Goal: Information Seeking & Learning: Learn about a topic

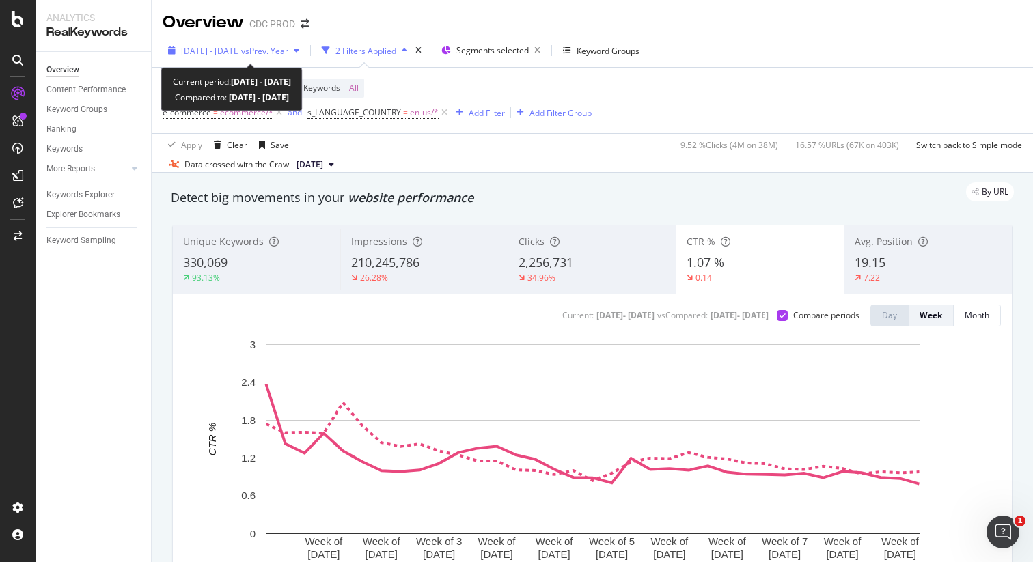
click at [288, 55] on span "vs Prev. Year" at bounding box center [264, 51] width 47 height 12
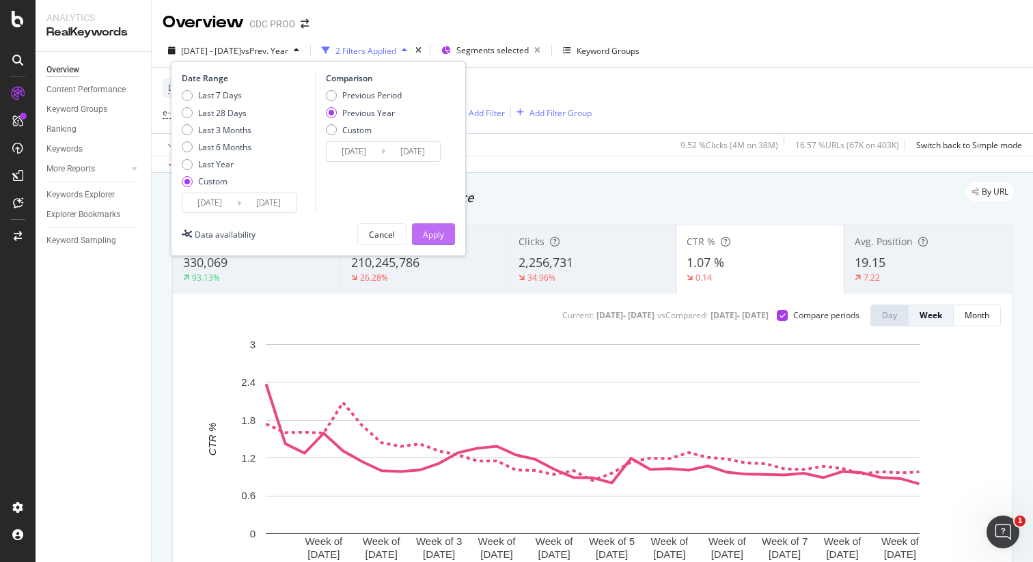
click at [432, 232] on div "Apply" at bounding box center [433, 235] width 21 height 12
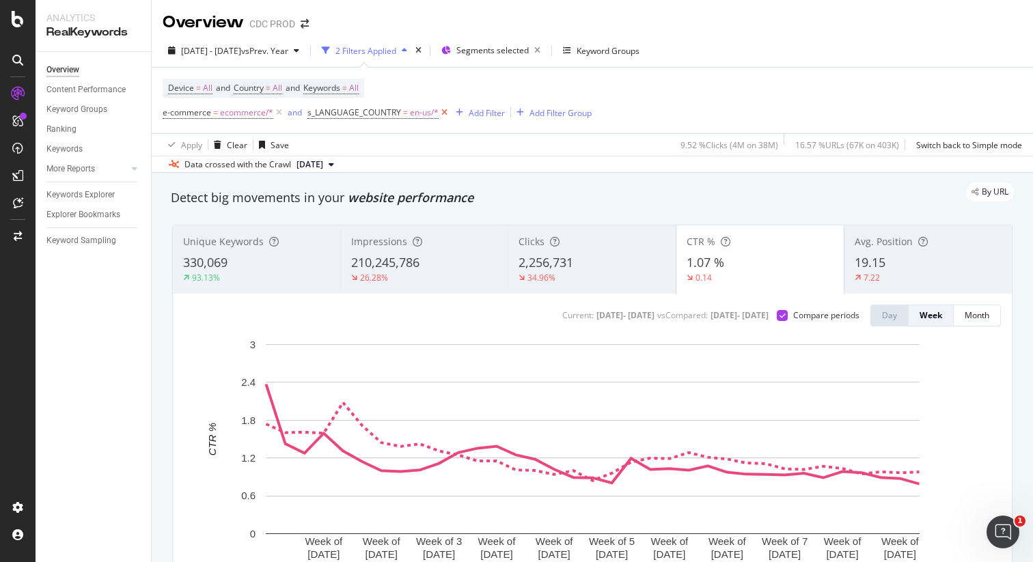
click at [443, 116] on icon at bounding box center [445, 113] width 12 height 14
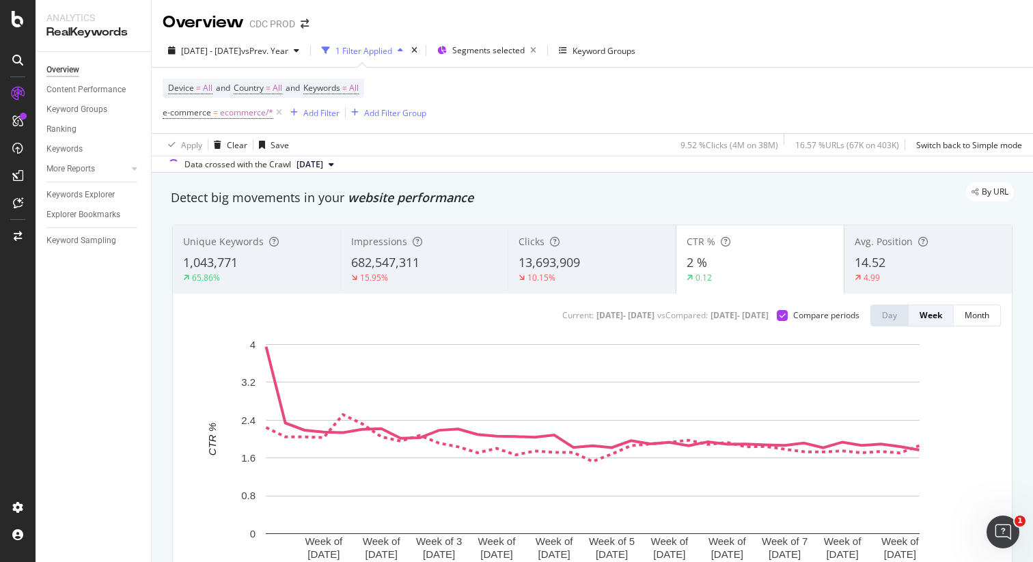
click at [409, 52] on div "button" at bounding box center [400, 50] width 16 height 8
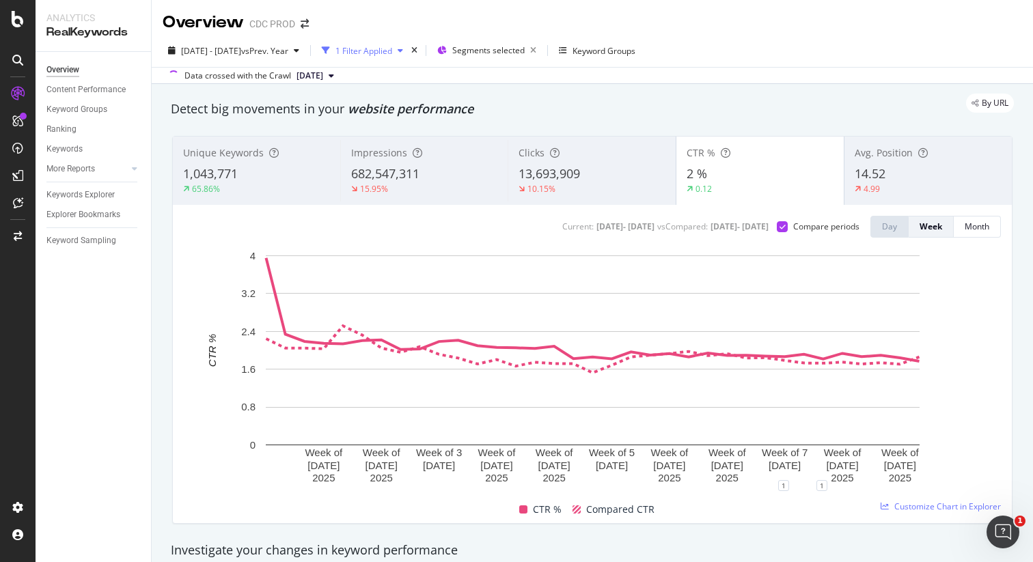
click at [409, 52] on div "button" at bounding box center [400, 50] width 16 height 8
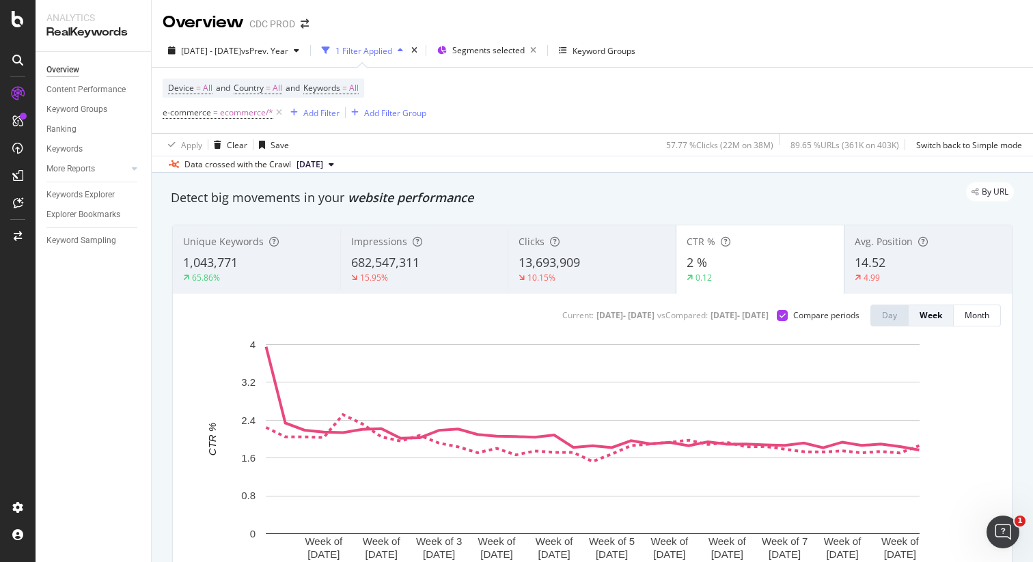
click at [385, 255] on div "682,547,311" at bounding box center [424, 263] width 146 height 18
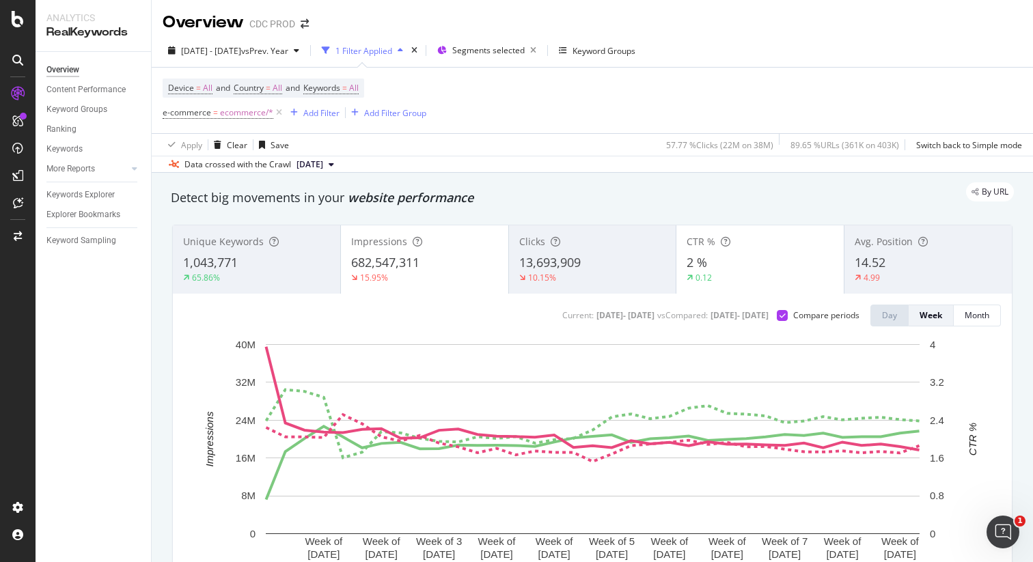
click at [711, 255] on div "2 %" at bounding box center [760, 263] width 147 height 18
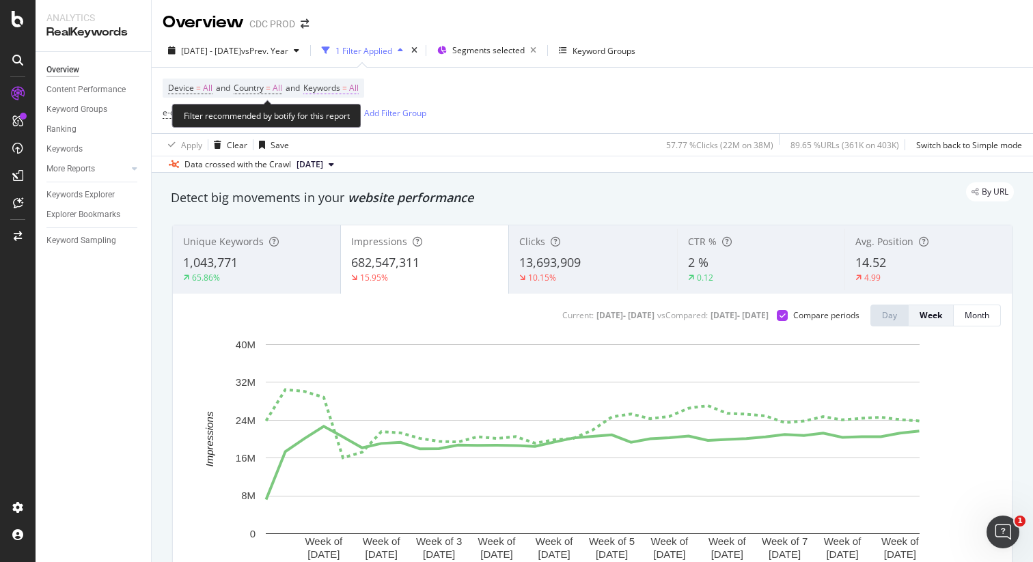
click at [359, 87] on span "All" at bounding box center [354, 88] width 10 height 19
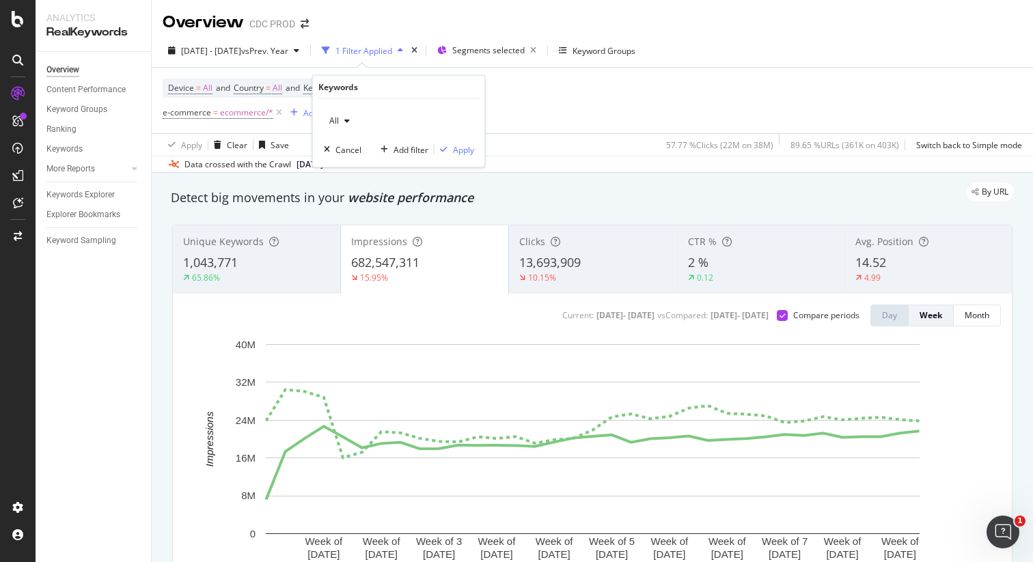
click at [350, 120] on div "button" at bounding box center [347, 121] width 16 height 8
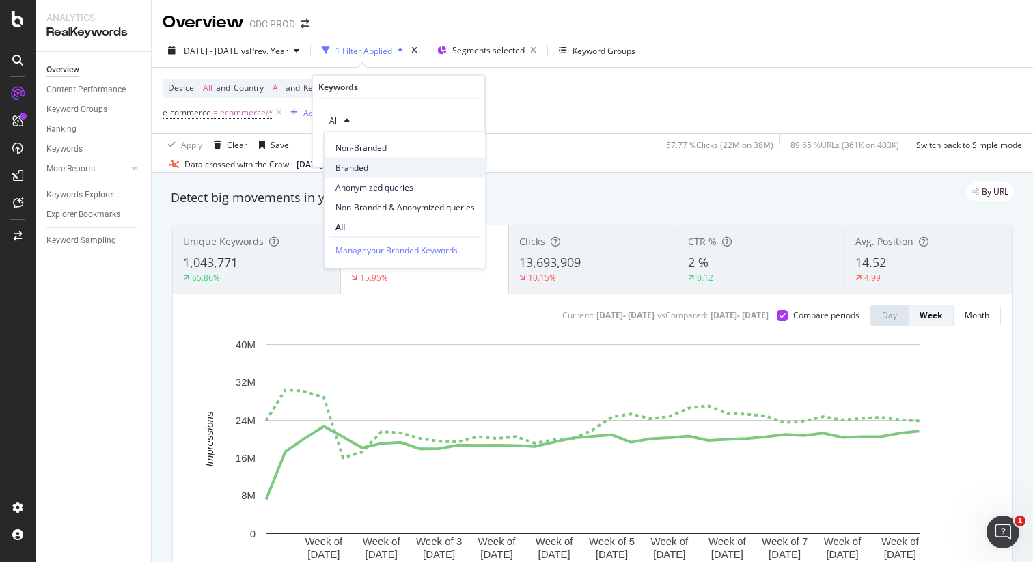
click at [363, 164] on span "Branded" at bounding box center [404, 167] width 139 height 12
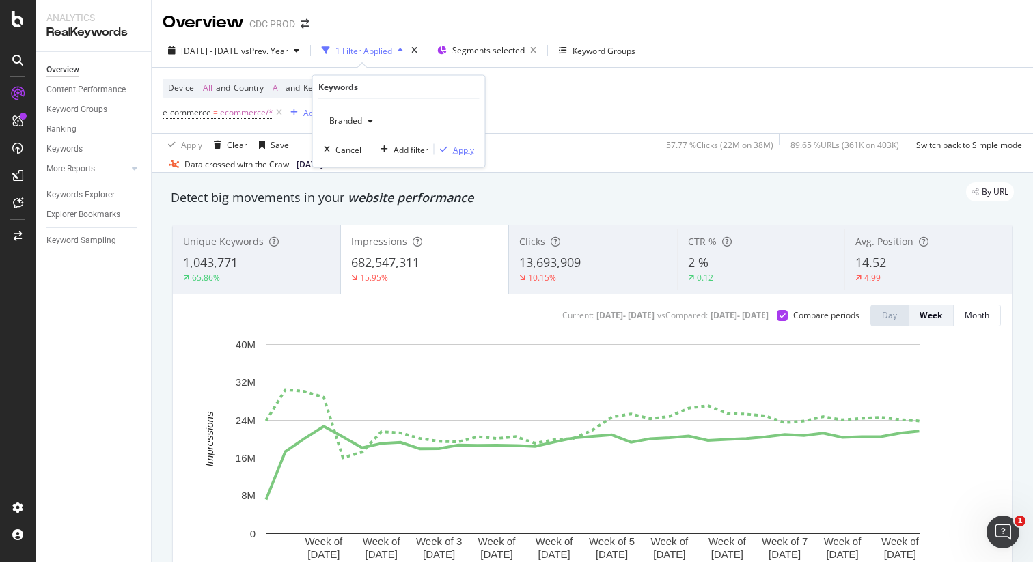
click at [467, 154] on div "Apply" at bounding box center [463, 149] width 21 height 12
